Goal: Task Accomplishment & Management: Complete application form

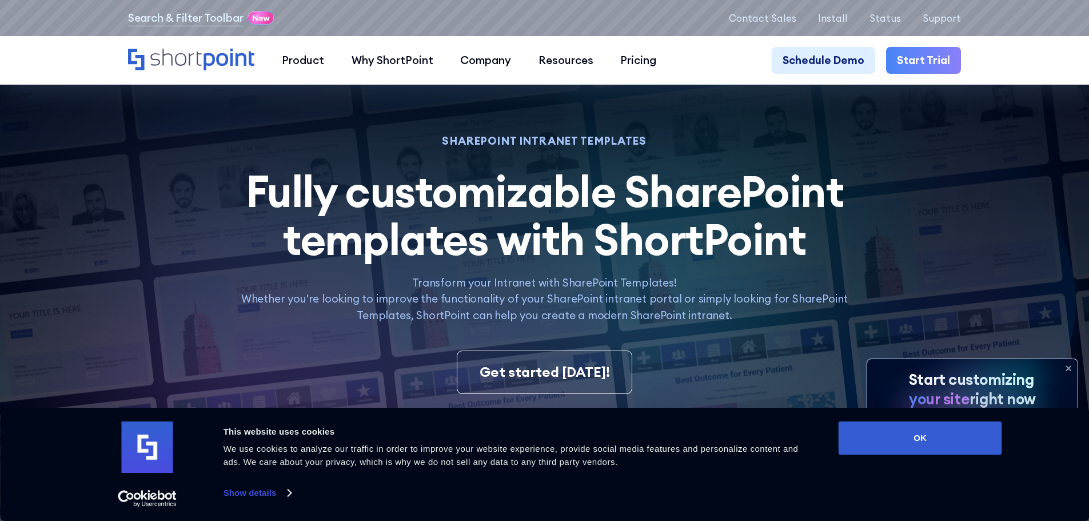
scroll to position [229, 0]
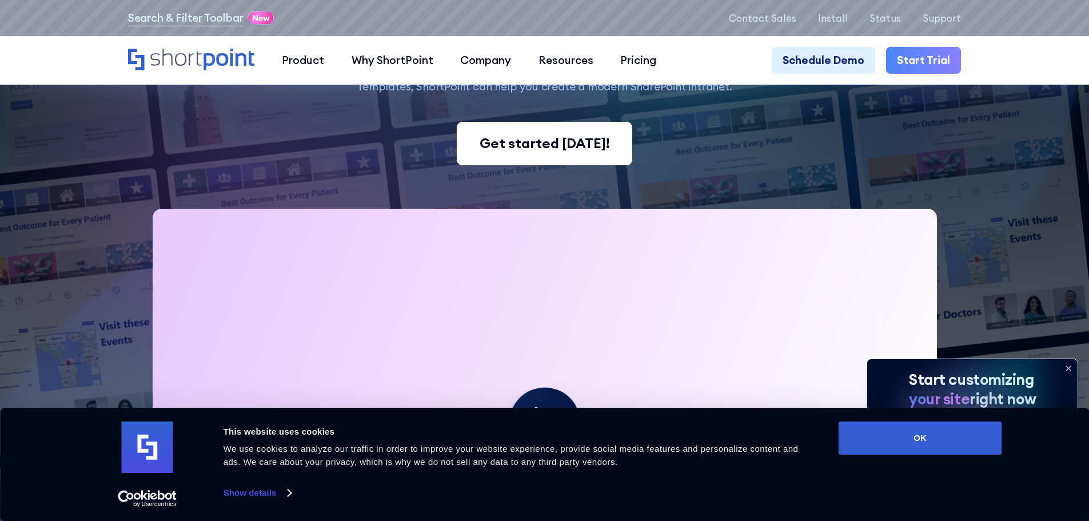
click at [538, 161] on link "Get started today!" at bounding box center [544, 143] width 175 height 43
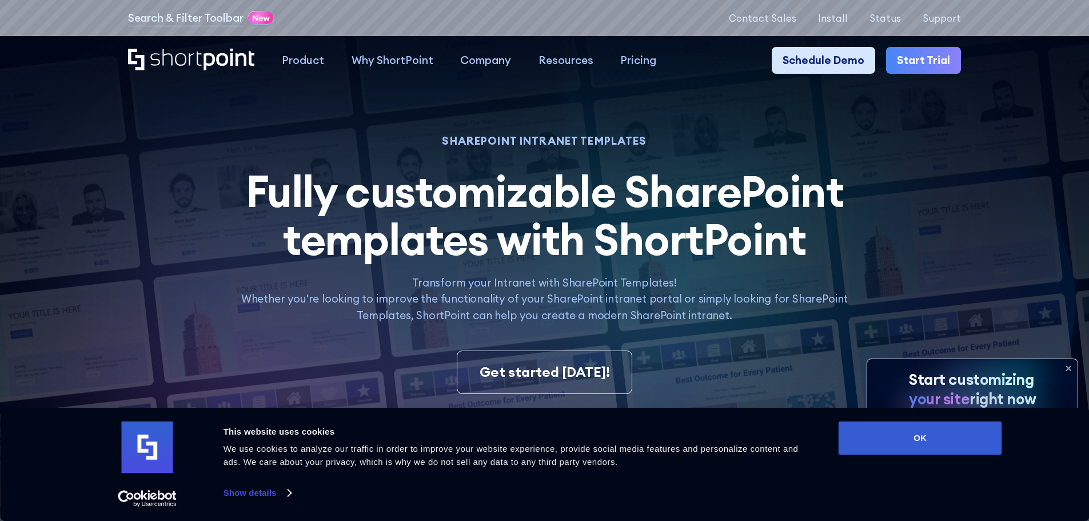
click at [840, 60] on link "Schedule Demo" at bounding box center [824, 60] width 104 height 27
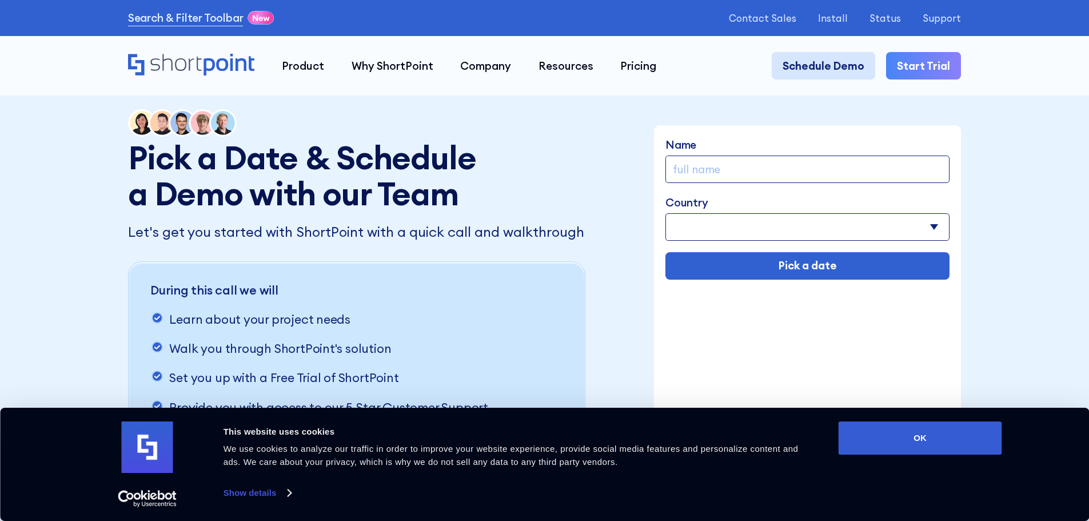
click at [825, 67] on link "Schedule Demo" at bounding box center [824, 65] width 104 height 27
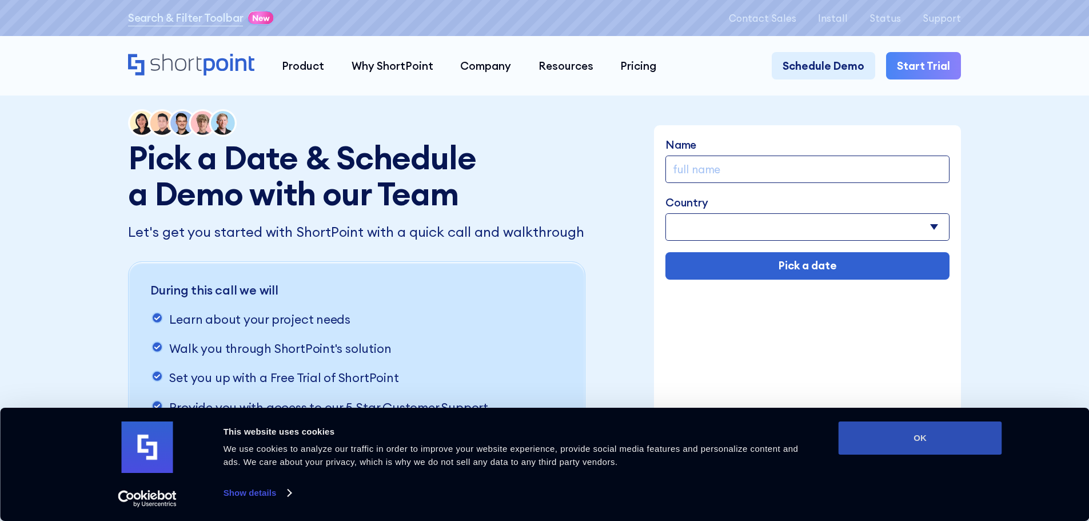
click at [919, 446] on button "OK" at bounding box center [921, 437] width 164 height 33
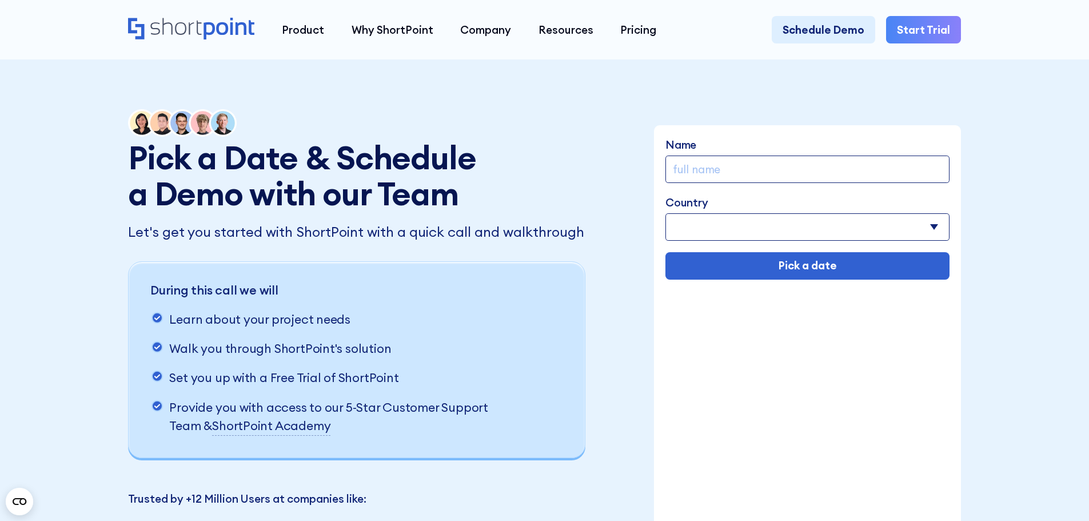
click at [770, 181] on input "Name" at bounding box center [808, 169] width 284 height 27
